Goal: Task Accomplishment & Management: Use online tool/utility

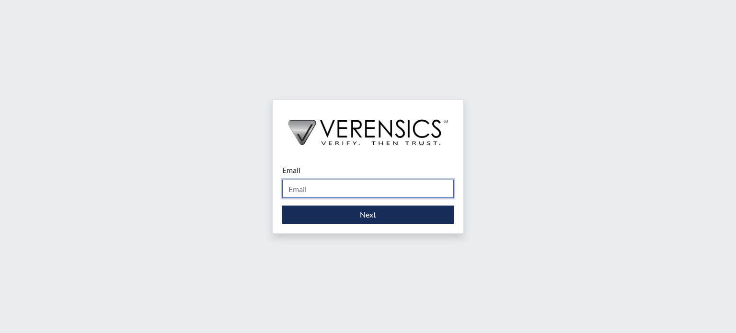
click at [368, 196] on input "Email" at bounding box center [368, 189] width 172 height 18
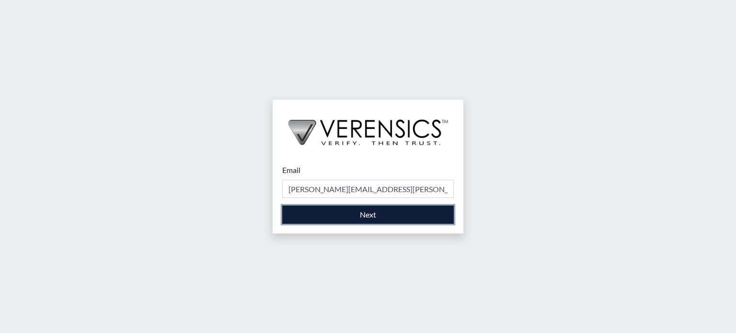
click at [375, 214] on button "Next" at bounding box center [368, 215] width 172 height 18
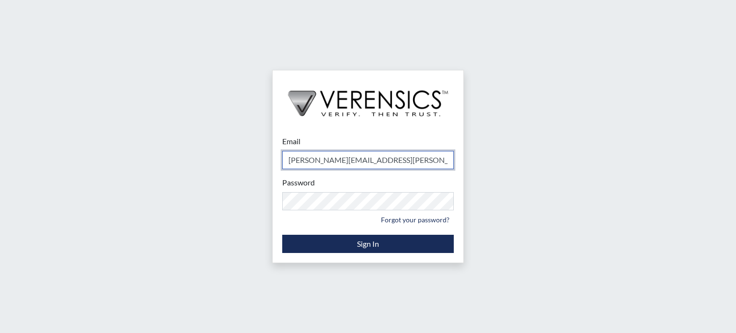
type input "[PERSON_NAME][EMAIL_ADDRESS][PERSON_NAME][DOMAIN_NAME]"
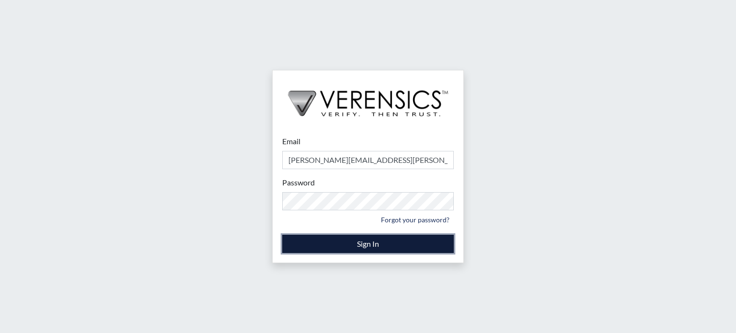
click at [362, 242] on button "Sign In" at bounding box center [368, 244] width 172 height 18
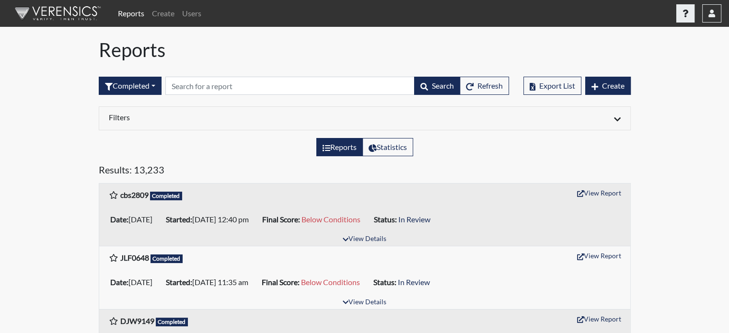
click at [682, 13] on button "button" at bounding box center [685, 13] width 18 height 18
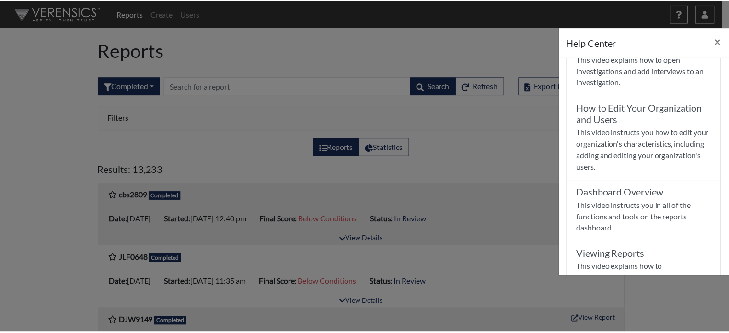
scroll to position [190, 0]
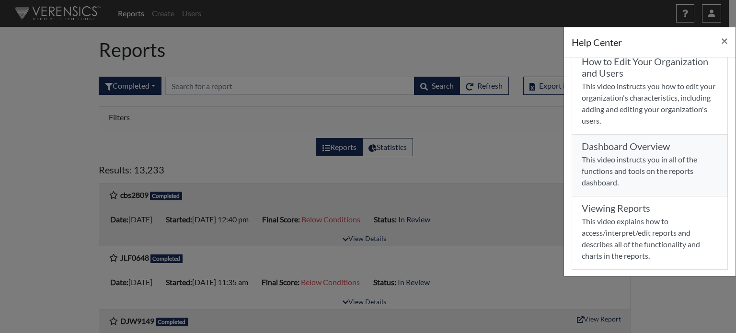
click at [655, 164] on p "This video instructs you in all of the functions and tools on the reports dashb…" at bounding box center [650, 171] width 136 height 35
click at [385, 145] on div "Help Center × Verensics Best Practices How to successfully use the Verensics pl…" at bounding box center [368, 166] width 736 height 333
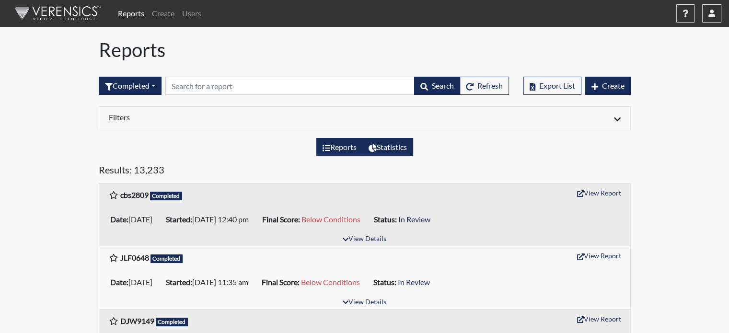
click at [397, 151] on label "Statistics" at bounding box center [387, 147] width 51 height 18
click at [375, 148] on input "Statistics" at bounding box center [372, 144] width 6 height 6
radio input "true"
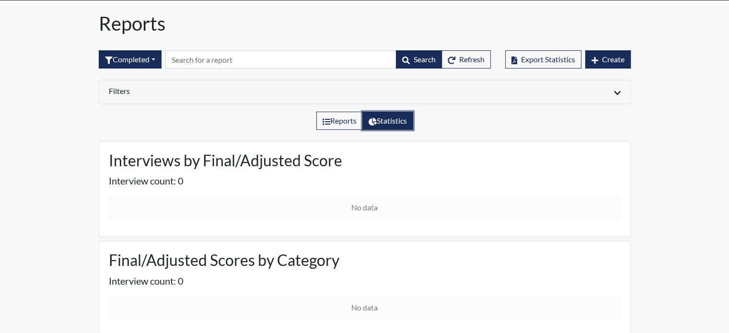
scroll to position [40, 0]
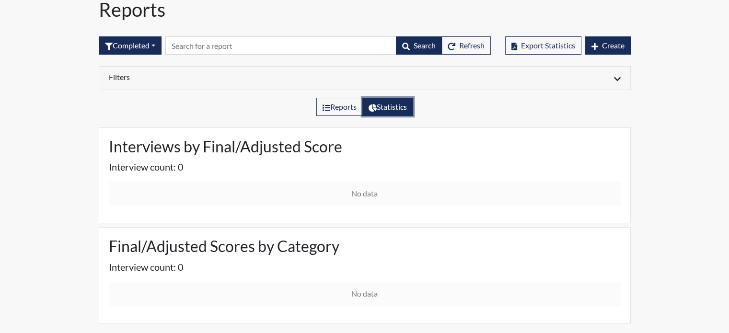
click at [292, 266] on p "Interview count: 0" at bounding box center [365, 267] width 512 height 14
drag, startPoint x: 371, startPoint y: 274, endPoint x: 363, endPoint y: 237, distance: 37.3
click at [368, 266] on div "Final/Adjusted Scores by Category Interview count: 0 No data" at bounding box center [364, 275] width 531 height 95
click at [334, 107] on label "Reports" at bounding box center [339, 107] width 47 height 18
click at [329, 107] on input "Reports" at bounding box center [326, 104] width 6 height 6
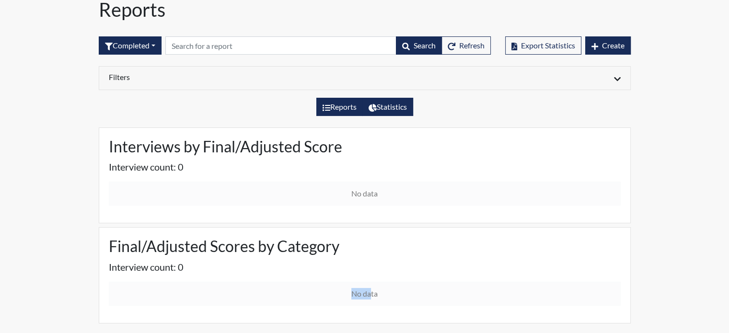
radio input "true"
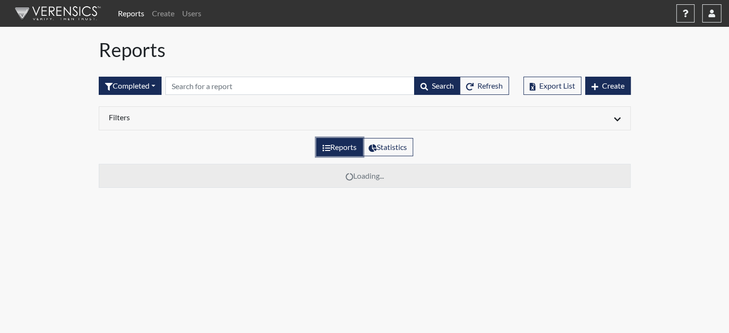
scroll to position [0, 0]
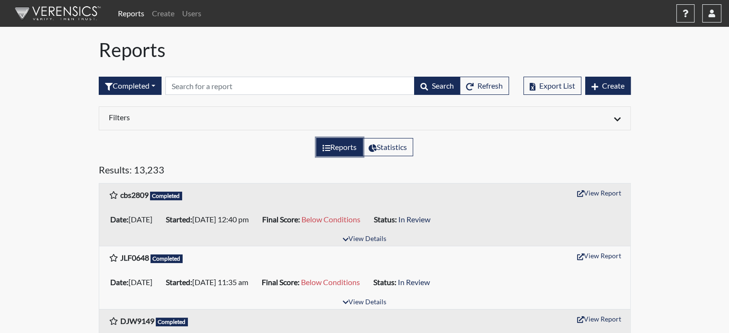
click at [342, 147] on label "Reports" at bounding box center [339, 147] width 47 height 18
click at [329, 147] on input "Reports" at bounding box center [326, 144] width 6 height 6
click at [619, 116] on icon at bounding box center [617, 120] width 7 height 8
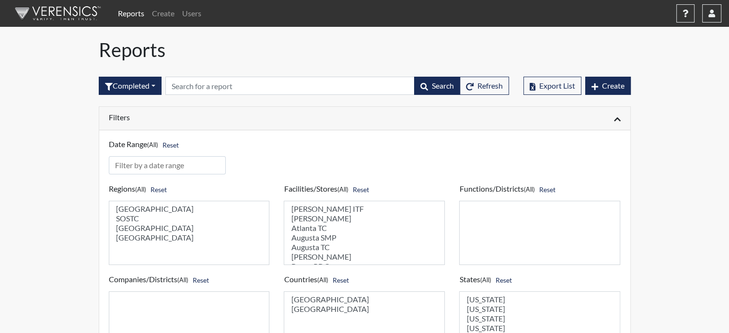
click at [354, 145] on div "Date Range (All) Reset" at bounding box center [365, 152] width 526 height 45
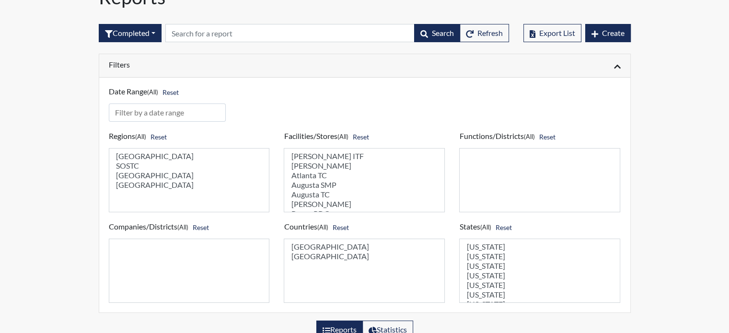
scroll to position [48, 0]
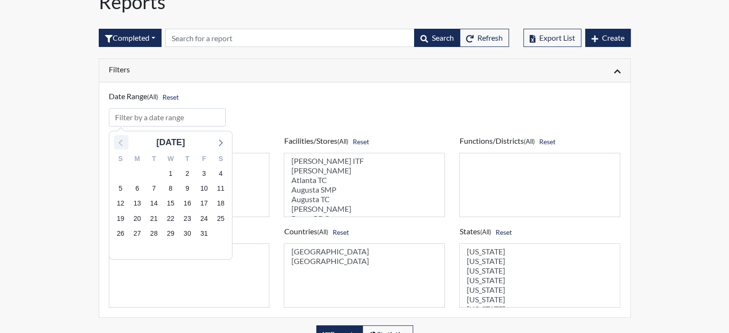
click at [119, 145] on icon at bounding box center [121, 142] width 12 height 12
click at [123, 146] on icon at bounding box center [121, 142] width 12 height 12
click at [124, 144] on icon at bounding box center [121, 142] width 12 height 12
click at [125, 144] on icon at bounding box center [121, 142] width 12 height 12
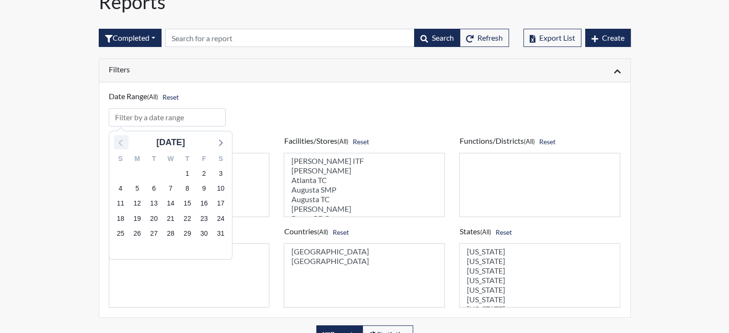
click at [125, 144] on icon at bounding box center [121, 142] width 12 height 12
click at [173, 172] on span "1" at bounding box center [169, 173] width 13 height 13
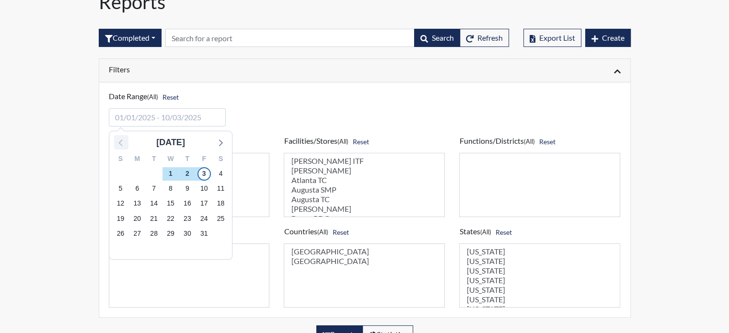
click at [123, 142] on icon at bounding box center [121, 142] width 12 height 12
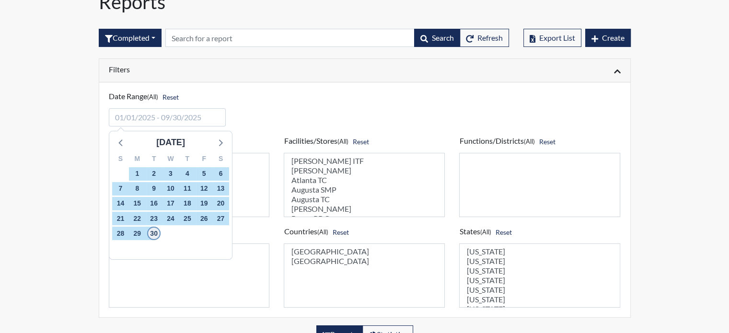
click at [154, 232] on span "30" at bounding box center [153, 233] width 13 height 13
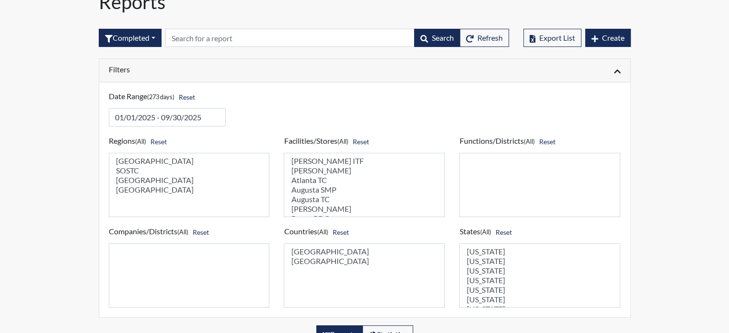
select select "7e5199b6-1185-430d-867f-51499ff1b23d"
click at [323, 178] on option "Atlanta TC" at bounding box center [364, 180] width 149 height 10
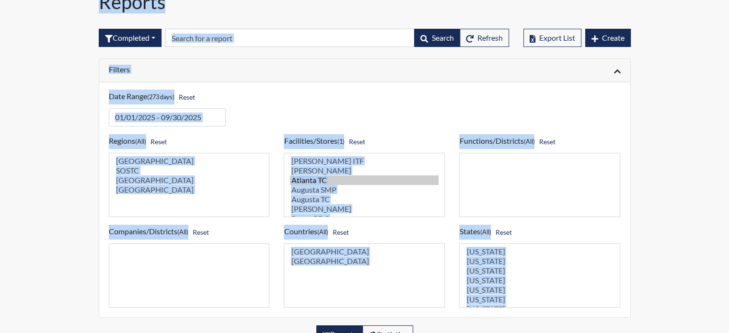
click at [272, 119] on div "Date Range (273 days) Reset" at bounding box center [365, 104] width 526 height 45
select select "51976826-f18e-4b67-8d3b-b0a0fa2f97ff"
click at [217, 187] on option "[GEOGRAPHIC_DATA]" at bounding box center [189, 190] width 149 height 10
click at [268, 120] on div "Date Range (273 days) Reset" at bounding box center [365, 104] width 526 height 45
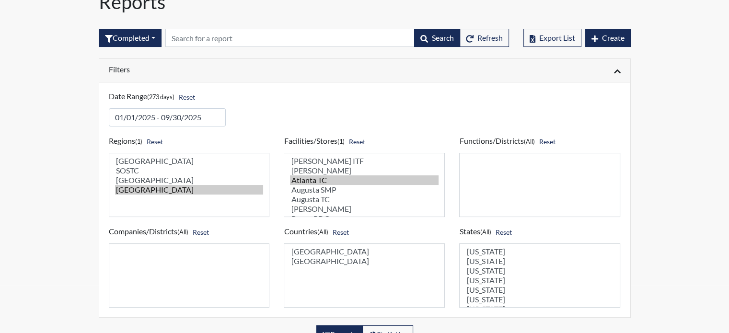
select select "14af647f-ceb9-4b70-8e5c-e0969cc4ab70"
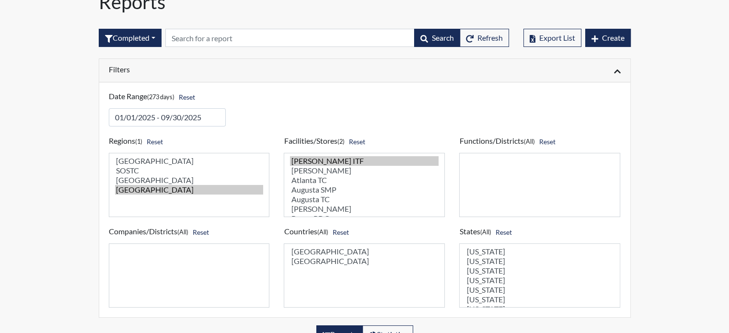
click at [310, 163] on option "[PERSON_NAME] ITF" at bounding box center [364, 161] width 149 height 10
click at [315, 173] on option "[PERSON_NAME]" at bounding box center [364, 171] width 149 height 10
click at [318, 192] on option "Augusta SMP" at bounding box center [364, 190] width 149 height 10
click at [316, 202] on option "Augusta TC" at bounding box center [364, 200] width 149 height 10
click at [311, 212] on option "[PERSON_NAME]" at bounding box center [364, 209] width 149 height 10
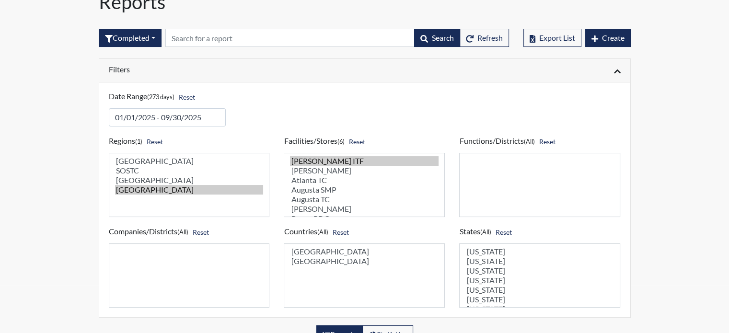
click at [241, 138] on h6 "Regions (1) Reset" at bounding box center [189, 141] width 161 height 15
click at [333, 170] on option "[PERSON_NAME]" at bounding box center [364, 171] width 149 height 10
drag, startPoint x: 373, startPoint y: 128, endPoint x: 313, endPoint y: 145, distance: 62.6
click at [367, 129] on div "Regions (1) Reset [GEOGRAPHIC_DATA] [GEOGRAPHIC_DATA] [GEOGRAPHIC_DATA] Southwe…" at bounding box center [365, 217] width 526 height 181
select select
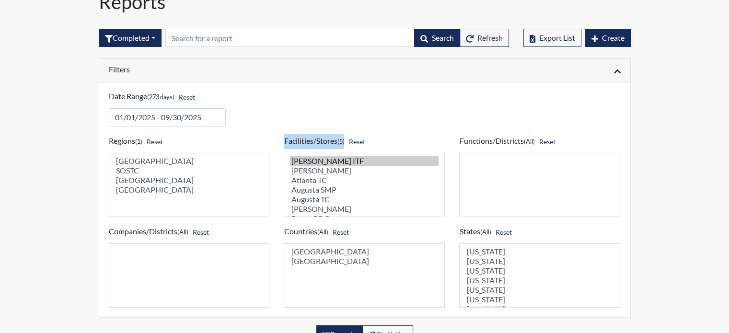
click at [172, 192] on option "[GEOGRAPHIC_DATA]" at bounding box center [189, 190] width 149 height 10
click at [309, 167] on option "[PERSON_NAME]" at bounding box center [364, 171] width 149 height 10
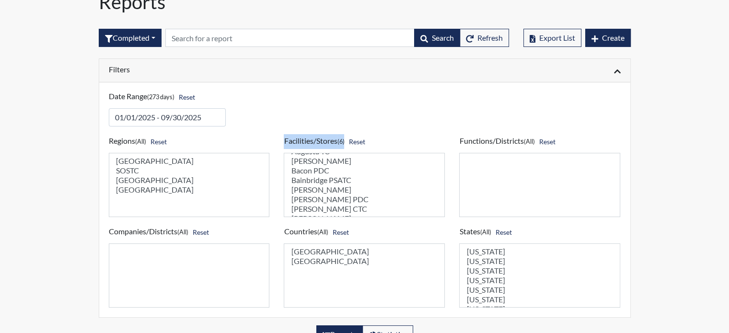
scroll to position [22, 0]
click at [318, 171] on select "[PERSON_NAME] ITF [PERSON_NAME][GEOGRAPHIC_DATA] [GEOGRAPHIC_DATA] [GEOGRAPHIC_…" at bounding box center [364, 185] width 161 height 64
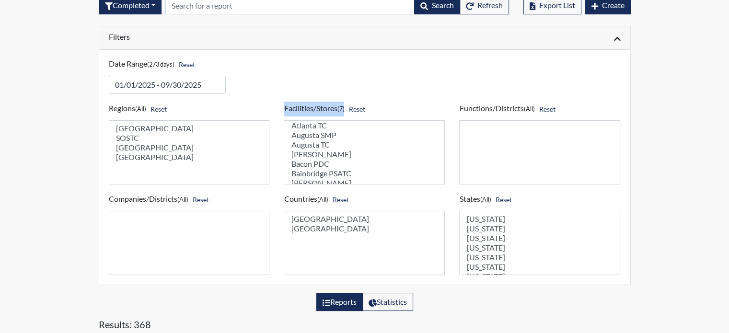
scroll to position [96, 0]
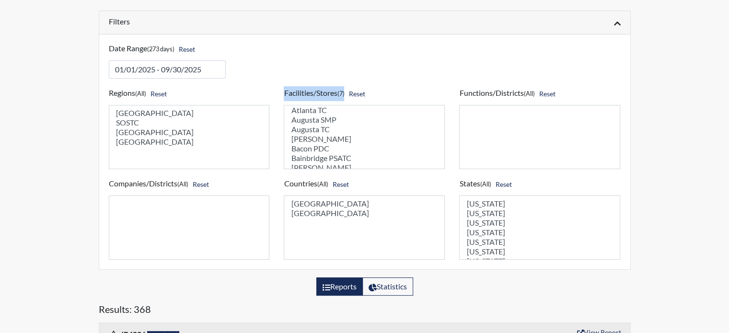
click at [335, 156] on option "Bainbridge PSATC" at bounding box center [364, 158] width 149 height 10
click at [313, 167] on select "[PERSON_NAME] ITF [PERSON_NAME][GEOGRAPHIC_DATA] [GEOGRAPHIC_DATA] [GEOGRAPHIC_…" at bounding box center [364, 137] width 161 height 64
click at [313, 136] on select "[PERSON_NAME] ITF [PERSON_NAME][GEOGRAPHIC_DATA] [GEOGRAPHIC_DATA] [GEOGRAPHIC_…" at bounding box center [364, 137] width 161 height 64
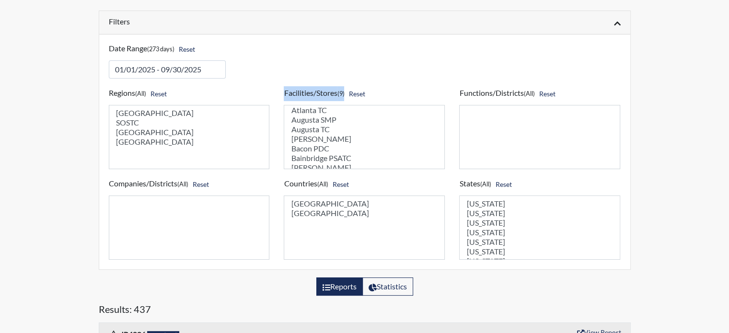
drag, startPoint x: 320, startPoint y: 130, endPoint x: 322, endPoint y: 138, distance: 8.4
click at [322, 138] on select "[PERSON_NAME] ITF [PERSON_NAME][GEOGRAPHIC_DATA] [GEOGRAPHIC_DATA] [GEOGRAPHIC_…" at bounding box center [364, 137] width 161 height 64
click at [316, 128] on select "[PERSON_NAME] ITF [PERSON_NAME][GEOGRAPHIC_DATA] [GEOGRAPHIC_DATA] [GEOGRAPHIC_…" at bounding box center [364, 137] width 161 height 64
click at [319, 140] on select "[PERSON_NAME] ITF [PERSON_NAME][GEOGRAPHIC_DATA] [GEOGRAPHIC_DATA] [GEOGRAPHIC_…" at bounding box center [364, 137] width 161 height 64
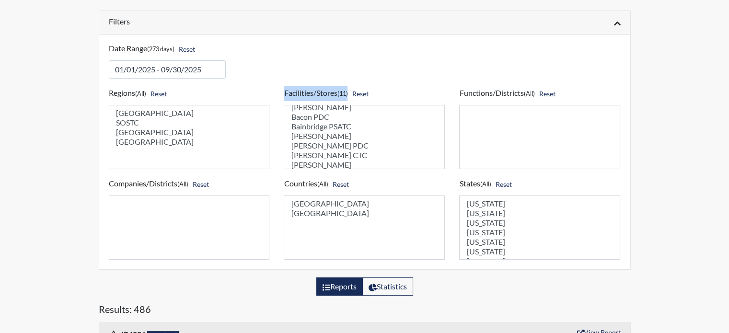
scroll to position [70, 0]
click at [313, 146] on select "[PERSON_NAME] ITF [PERSON_NAME][GEOGRAPHIC_DATA] [GEOGRAPHIC_DATA] [GEOGRAPHIC_…" at bounding box center [364, 137] width 161 height 64
click at [314, 159] on select "[PERSON_NAME] ITF [PERSON_NAME][GEOGRAPHIC_DATA] [GEOGRAPHIC_DATA] [GEOGRAPHIC_…" at bounding box center [364, 137] width 161 height 64
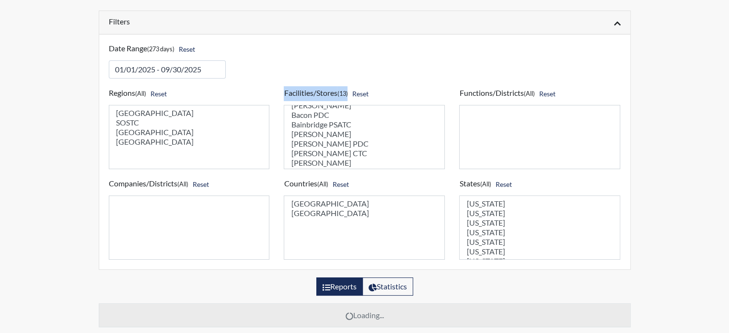
scroll to position [118, 0]
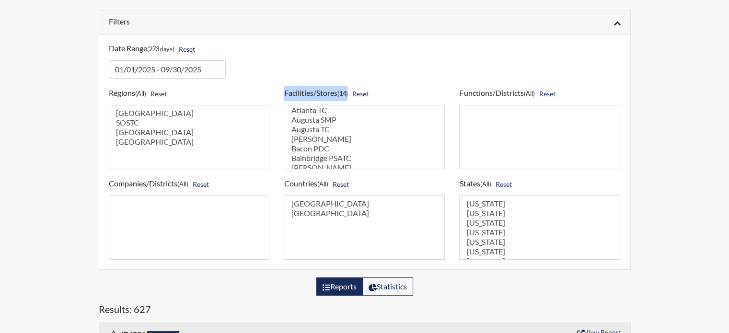
click at [314, 121] on select "[PERSON_NAME] ITF [PERSON_NAME][GEOGRAPHIC_DATA] [GEOGRAPHIC_DATA] [GEOGRAPHIC_…" at bounding box center [364, 137] width 161 height 64
click at [319, 130] on select "[PERSON_NAME] ITF [PERSON_NAME][GEOGRAPHIC_DATA] [GEOGRAPHIC_DATA] [GEOGRAPHIC_…" at bounding box center [364, 137] width 161 height 64
click at [326, 138] on select "[PERSON_NAME] ITF [PERSON_NAME][GEOGRAPHIC_DATA] [GEOGRAPHIC_DATA] [GEOGRAPHIC_…" at bounding box center [364, 137] width 161 height 64
click at [320, 147] on select "[PERSON_NAME] ITF [PERSON_NAME][GEOGRAPHIC_DATA] [GEOGRAPHIC_DATA] [GEOGRAPHIC_…" at bounding box center [364, 137] width 161 height 64
click at [311, 112] on select "[PERSON_NAME] ITF [PERSON_NAME][GEOGRAPHIC_DATA] [GEOGRAPHIC_DATA] [GEOGRAPHIC_…" at bounding box center [364, 137] width 161 height 64
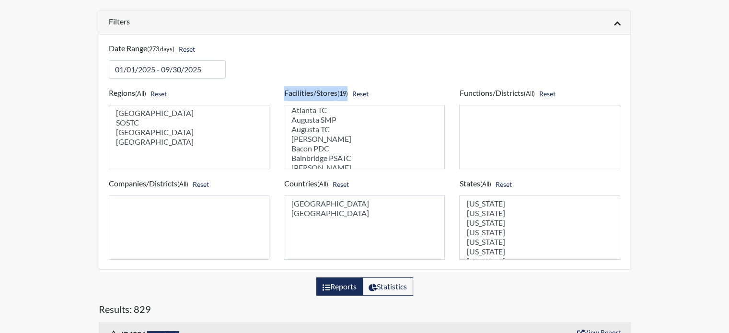
click at [318, 118] on select "[PERSON_NAME] ITF [PERSON_NAME][GEOGRAPHIC_DATA] [GEOGRAPHIC_DATA] [GEOGRAPHIC_…" at bounding box center [364, 137] width 161 height 64
click at [324, 131] on select "[PERSON_NAME] ITF [PERSON_NAME][GEOGRAPHIC_DATA] [GEOGRAPHIC_DATA] [GEOGRAPHIC_…" at bounding box center [364, 137] width 161 height 64
click at [327, 140] on select "[PERSON_NAME] ITF [PERSON_NAME][GEOGRAPHIC_DATA] [GEOGRAPHIC_DATA] [GEOGRAPHIC_…" at bounding box center [364, 137] width 161 height 64
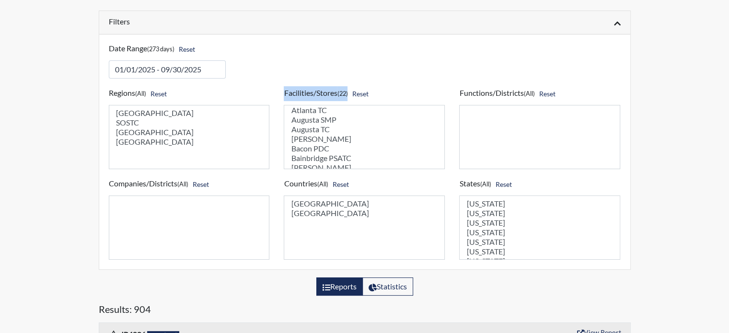
click at [333, 152] on select "[PERSON_NAME] ITF [PERSON_NAME][GEOGRAPHIC_DATA] [GEOGRAPHIC_DATA] [GEOGRAPHIC_…" at bounding box center [364, 137] width 161 height 64
click at [298, 159] on select "[PERSON_NAME] ITF [PERSON_NAME][GEOGRAPHIC_DATA] [GEOGRAPHIC_DATA] [GEOGRAPHIC_…" at bounding box center [364, 137] width 161 height 64
click at [322, 120] on select "[PERSON_NAME] ITF [PERSON_NAME][GEOGRAPHIC_DATA] [GEOGRAPHIC_DATA] [GEOGRAPHIC_…" at bounding box center [364, 137] width 161 height 64
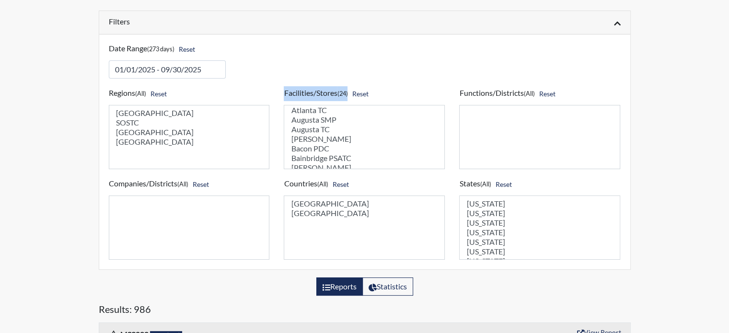
click at [320, 133] on select "[PERSON_NAME] ITF [PERSON_NAME][GEOGRAPHIC_DATA] [GEOGRAPHIC_DATA] [GEOGRAPHIC_…" at bounding box center [364, 137] width 161 height 64
click at [307, 142] on select "[PERSON_NAME] ITF [PERSON_NAME][GEOGRAPHIC_DATA] [GEOGRAPHIC_DATA] [GEOGRAPHIC_…" at bounding box center [364, 137] width 161 height 64
click at [320, 148] on select "[PERSON_NAME] ITF [PERSON_NAME][GEOGRAPHIC_DATA] [GEOGRAPHIC_DATA] [GEOGRAPHIC_…" at bounding box center [364, 137] width 161 height 64
click at [311, 109] on select "[PERSON_NAME] ITF [PERSON_NAME][GEOGRAPHIC_DATA] [GEOGRAPHIC_DATA] [GEOGRAPHIC_…" at bounding box center [364, 137] width 161 height 64
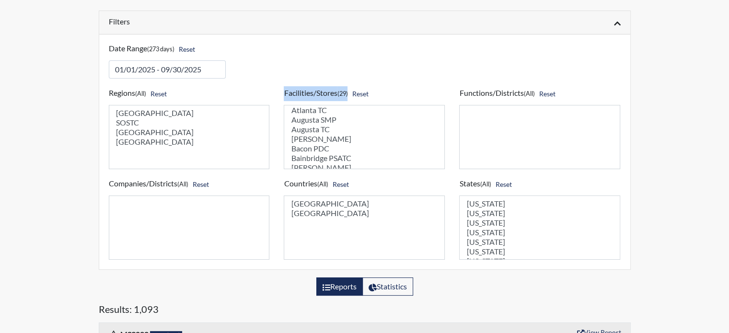
click at [322, 120] on select "[PERSON_NAME] ITF [PERSON_NAME][GEOGRAPHIC_DATA] [GEOGRAPHIC_DATA] [GEOGRAPHIC_…" at bounding box center [364, 137] width 161 height 64
click at [307, 132] on select "[PERSON_NAME] ITF [PERSON_NAME][GEOGRAPHIC_DATA] [GEOGRAPHIC_DATA] [GEOGRAPHIC_…" at bounding box center [364, 137] width 161 height 64
click at [314, 139] on select "[PERSON_NAME] ITF [PERSON_NAME][GEOGRAPHIC_DATA] [GEOGRAPHIC_DATA] [GEOGRAPHIC_…" at bounding box center [364, 137] width 161 height 64
click at [322, 149] on select "[PERSON_NAME] ITF [PERSON_NAME][GEOGRAPHIC_DATA] [GEOGRAPHIC_DATA] [GEOGRAPHIC_…" at bounding box center [364, 137] width 161 height 64
click at [309, 110] on select "[PERSON_NAME] ITF [PERSON_NAME][GEOGRAPHIC_DATA] [GEOGRAPHIC_DATA] [GEOGRAPHIC_…" at bounding box center [364, 137] width 161 height 64
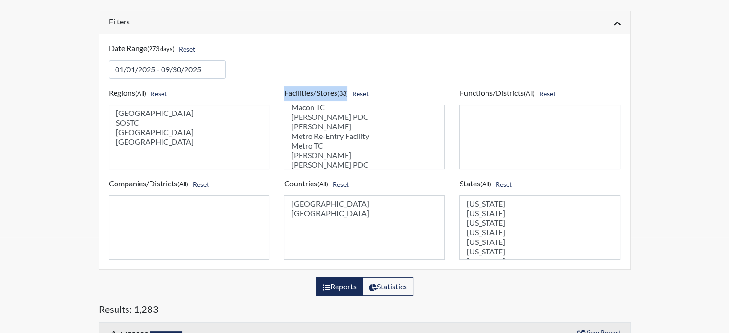
scroll to position [296, 0]
click at [321, 134] on select "[PERSON_NAME] ITF [PERSON_NAME][GEOGRAPHIC_DATA] [GEOGRAPHIC_DATA] [GEOGRAPHIC_…" at bounding box center [364, 137] width 161 height 64
click at [319, 132] on select "[PERSON_NAME] ITF [PERSON_NAME][GEOGRAPHIC_DATA] [GEOGRAPHIC_DATA] [GEOGRAPHIC_…" at bounding box center [364, 137] width 161 height 64
click at [333, 142] on select "[PERSON_NAME] ITF [PERSON_NAME][GEOGRAPHIC_DATA] [GEOGRAPHIC_DATA] [GEOGRAPHIC_…" at bounding box center [364, 137] width 161 height 64
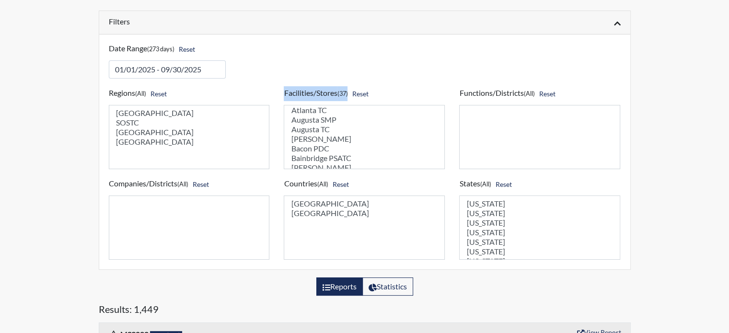
click at [314, 152] on select "[PERSON_NAME] ITF [PERSON_NAME][GEOGRAPHIC_DATA] [GEOGRAPHIC_DATA] [GEOGRAPHIC_…" at bounding box center [364, 137] width 161 height 64
click at [321, 114] on select "[PERSON_NAME] ITF [PERSON_NAME][GEOGRAPHIC_DATA] [GEOGRAPHIC_DATA] [GEOGRAPHIC_…" at bounding box center [364, 137] width 161 height 64
click at [315, 118] on select "[PERSON_NAME] ITF [PERSON_NAME][GEOGRAPHIC_DATA] [GEOGRAPHIC_DATA] [GEOGRAPHIC_…" at bounding box center [364, 137] width 161 height 64
click at [326, 130] on select "[PERSON_NAME] ITF [PERSON_NAME][GEOGRAPHIC_DATA] [GEOGRAPHIC_DATA] [GEOGRAPHIC_…" at bounding box center [364, 137] width 161 height 64
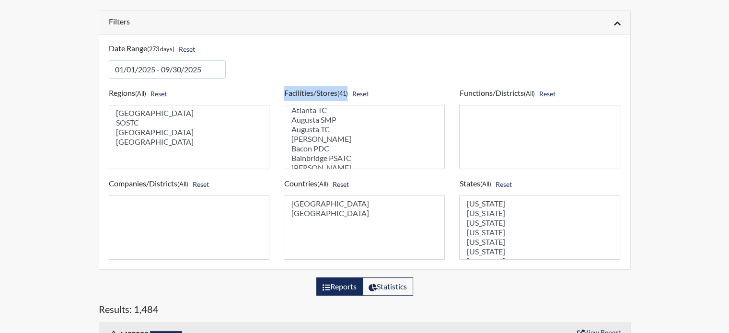
click at [317, 140] on select "[PERSON_NAME] ITF [PERSON_NAME][GEOGRAPHIC_DATA] [GEOGRAPHIC_DATA] [GEOGRAPHIC_…" at bounding box center [364, 137] width 161 height 64
click at [314, 106] on select "[PERSON_NAME] ITF [PERSON_NAME][GEOGRAPHIC_DATA] [GEOGRAPHIC_DATA] [GEOGRAPHIC_…" at bounding box center [364, 137] width 161 height 64
click at [313, 111] on select "[PERSON_NAME] ITF [PERSON_NAME][GEOGRAPHIC_DATA] [GEOGRAPHIC_DATA] [GEOGRAPHIC_…" at bounding box center [364, 137] width 161 height 64
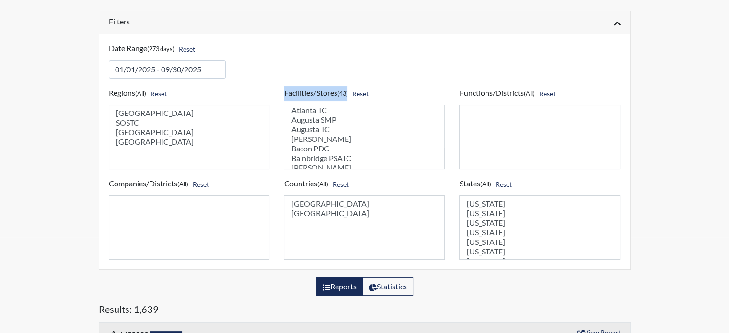
click at [326, 136] on select "[PERSON_NAME] ITF [PERSON_NAME][GEOGRAPHIC_DATA] [GEOGRAPHIC_DATA] [GEOGRAPHIC_…" at bounding box center [364, 137] width 161 height 64
click at [311, 132] on select "[PERSON_NAME] ITF [PERSON_NAME][GEOGRAPHIC_DATA] [GEOGRAPHIC_DATA] [GEOGRAPHIC_…" at bounding box center [364, 137] width 161 height 64
click at [309, 145] on select "[PERSON_NAME] ITF [PERSON_NAME][GEOGRAPHIC_DATA] [GEOGRAPHIC_DATA] [GEOGRAPHIC_…" at bounding box center [364, 137] width 161 height 64
click at [307, 150] on select "[PERSON_NAME] ITF [PERSON_NAME][GEOGRAPHIC_DATA] [GEOGRAPHIC_DATA] [GEOGRAPHIC_…" at bounding box center [364, 137] width 161 height 64
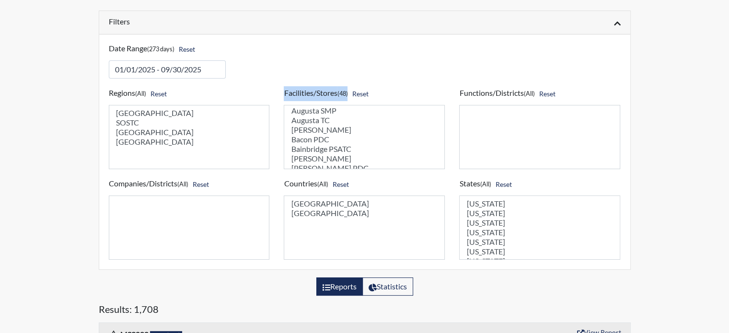
click at [312, 162] on select "[PERSON_NAME] ITF [PERSON_NAME][GEOGRAPHIC_DATA] [GEOGRAPHIC_DATA] [GEOGRAPHIC_…" at bounding box center [364, 137] width 161 height 64
click at [329, 157] on select "[PERSON_NAME] ITF [PERSON_NAME][GEOGRAPHIC_DATA] [GEOGRAPHIC_DATA] [GEOGRAPHIC_…" at bounding box center [364, 137] width 161 height 64
click at [321, 130] on select "[PERSON_NAME] ITF [PERSON_NAME][GEOGRAPHIC_DATA] [GEOGRAPHIC_DATA] [GEOGRAPHIC_…" at bounding box center [364, 137] width 161 height 64
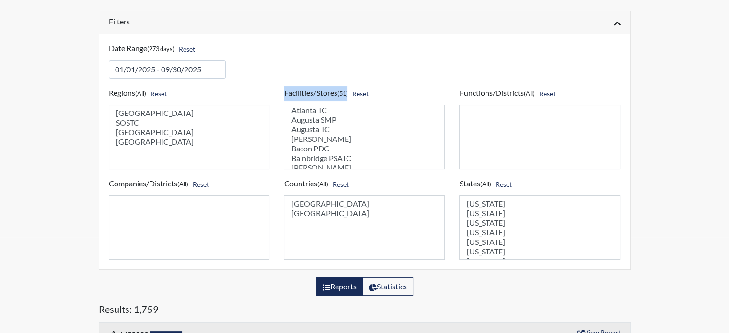
click at [321, 143] on select "[PERSON_NAME] ITF [PERSON_NAME][GEOGRAPHIC_DATA] [GEOGRAPHIC_DATA] [GEOGRAPHIC_…" at bounding box center [364, 137] width 161 height 64
click at [323, 152] on select "[PERSON_NAME] ITF [PERSON_NAME][GEOGRAPHIC_DATA] [GEOGRAPHIC_DATA] [GEOGRAPHIC_…" at bounding box center [364, 137] width 161 height 64
click at [304, 116] on select "[PERSON_NAME] ITF [PERSON_NAME][GEOGRAPHIC_DATA] [GEOGRAPHIC_DATA] [GEOGRAPHIC_…" at bounding box center [364, 137] width 161 height 64
click at [307, 123] on select "[PERSON_NAME] ITF [PERSON_NAME][GEOGRAPHIC_DATA] [GEOGRAPHIC_DATA] [GEOGRAPHIC_…" at bounding box center [364, 137] width 161 height 64
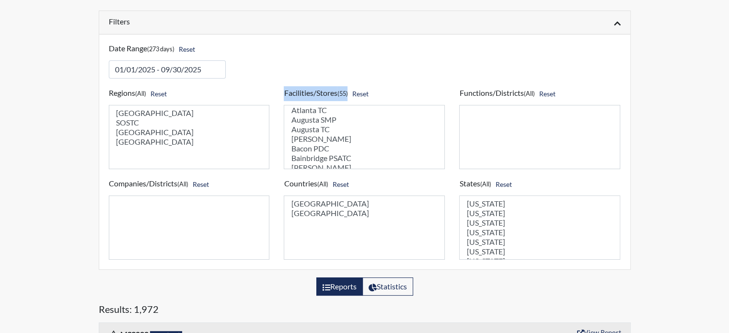
click at [324, 137] on select "[PERSON_NAME] ITF [PERSON_NAME][GEOGRAPHIC_DATA] [GEOGRAPHIC_DATA] [GEOGRAPHIC_…" at bounding box center [364, 137] width 161 height 64
click at [336, 143] on select "[PERSON_NAME] ITF [PERSON_NAME][GEOGRAPHIC_DATA] [GEOGRAPHIC_DATA] [GEOGRAPHIC_…" at bounding box center [364, 137] width 161 height 64
click at [338, 141] on select "[PERSON_NAME] ITF [PERSON_NAME][GEOGRAPHIC_DATA] [GEOGRAPHIC_DATA] [GEOGRAPHIC_…" at bounding box center [364, 137] width 161 height 64
click at [320, 162] on select "[PERSON_NAME] ITF [PERSON_NAME][GEOGRAPHIC_DATA] [GEOGRAPHIC_DATA] [GEOGRAPHIC_…" at bounding box center [364, 137] width 161 height 64
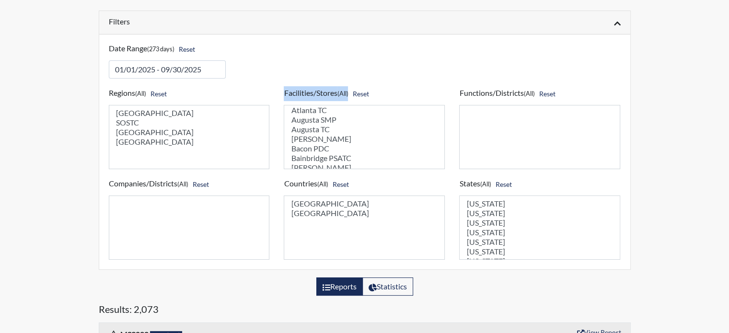
click at [311, 157] on select "[PERSON_NAME] ITF [PERSON_NAME][GEOGRAPHIC_DATA] [GEOGRAPHIC_DATA] [GEOGRAPHIC_…" at bounding box center [364, 137] width 161 height 64
drag, startPoint x: 594, startPoint y: 207, endPoint x: 701, endPoint y: 185, distance: 109.2
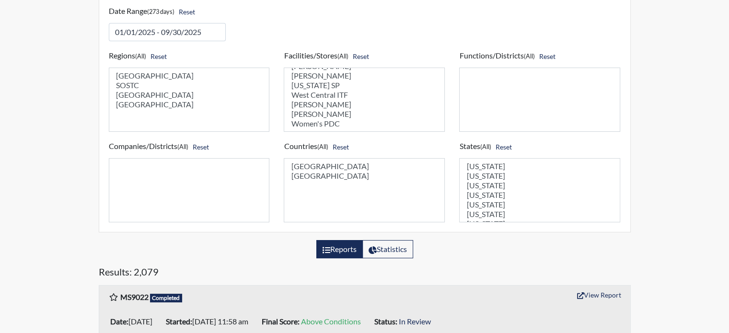
scroll to position [144, 0]
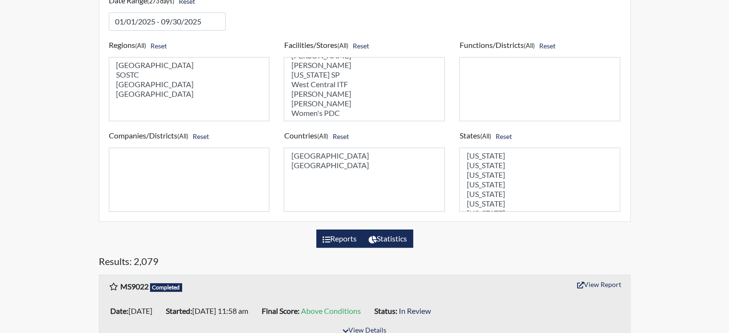
click at [400, 236] on label "Statistics" at bounding box center [387, 239] width 51 height 18
click at [375, 236] on input "Statistics" at bounding box center [372, 236] width 6 height 6
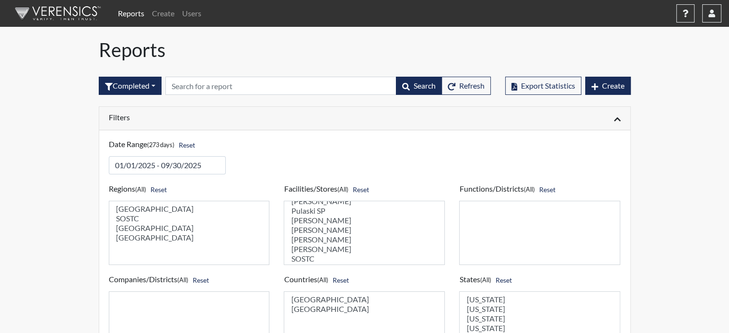
scroll to position [431, 0]
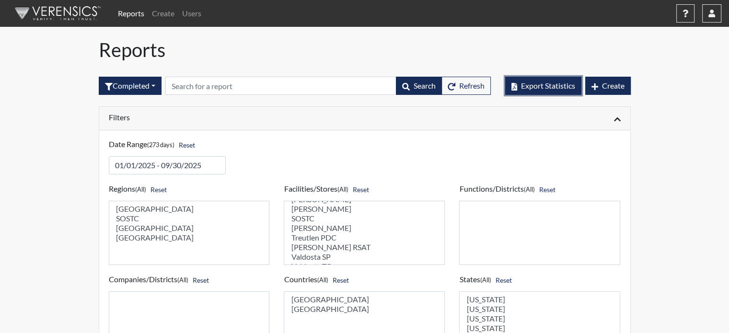
click at [558, 88] on span "Export Statistics" at bounding box center [548, 85] width 54 height 9
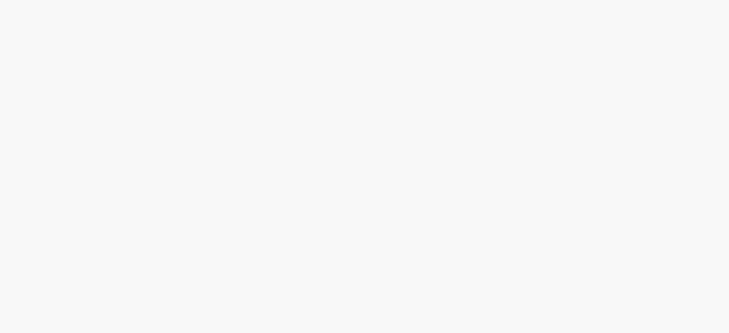
scroll to position [23, 0]
